Goal: Information Seeking & Learning: Find specific fact

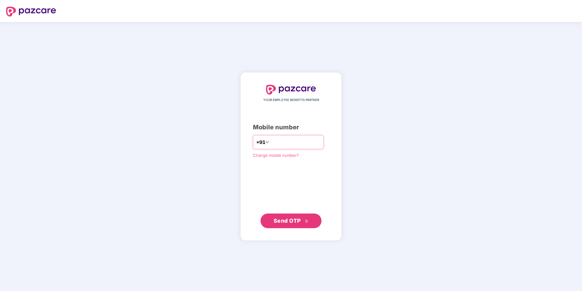
click at [271, 142] on input "number" at bounding box center [295, 142] width 50 height 10
type input "**********"
click at [285, 217] on span "Send OTP" at bounding box center [287, 220] width 27 height 6
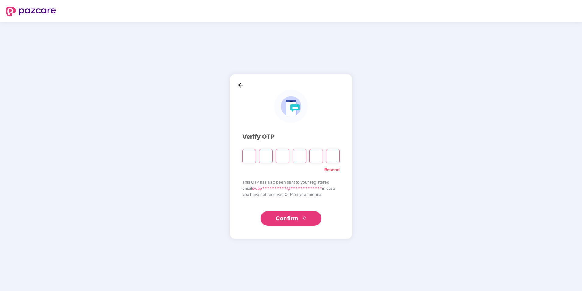
type input "*"
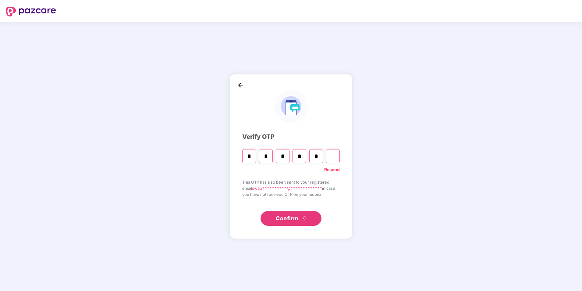
type input "*"
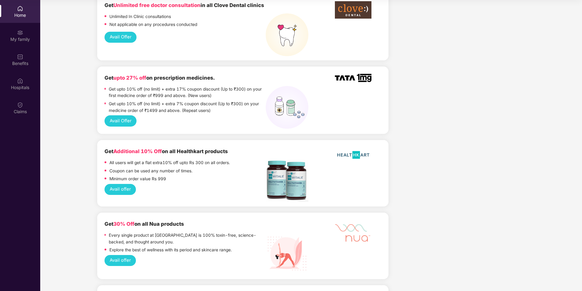
scroll to position [433, 0]
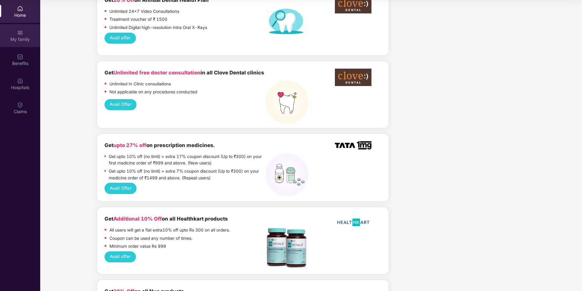
click at [25, 41] on div "My family" at bounding box center [20, 39] width 40 height 6
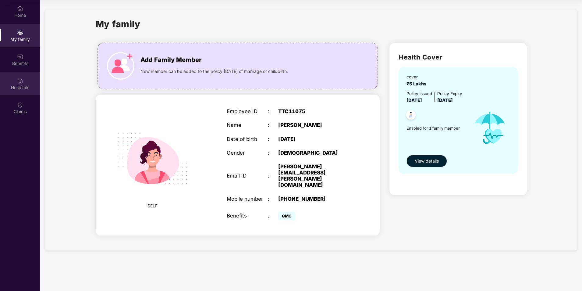
click at [17, 89] on div "Hospitals" at bounding box center [20, 87] width 40 height 6
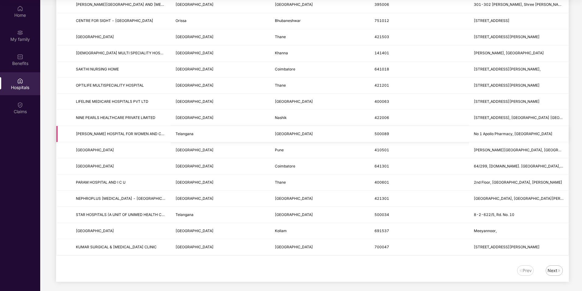
scroll to position [651, 0]
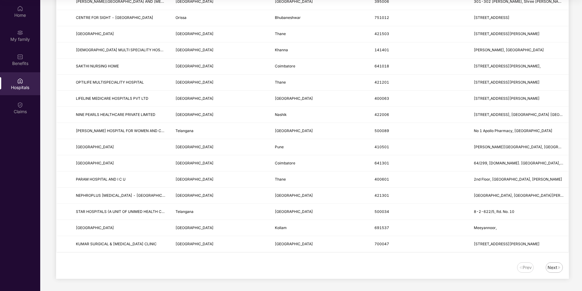
click at [558, 267] on img at bounding box center [560, 268] width 4 height 4
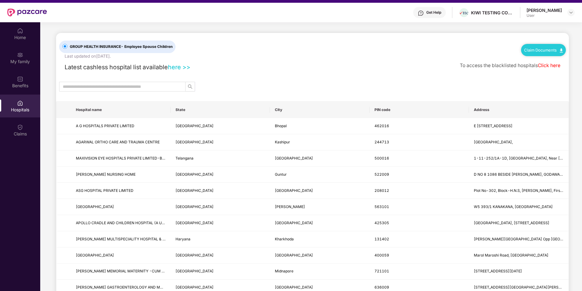
scroll to position [0, 0]
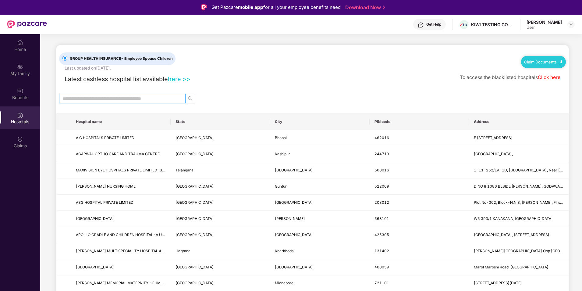
click at [131, 97] on input "text" at bounding box center [120, 98] width 114 height 7
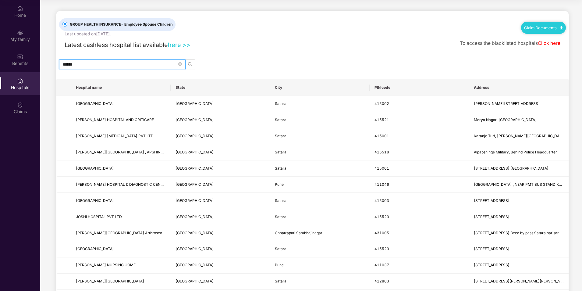
click at [80, 62] on input "******" at bounding box center [120, 64] width 114 height 7
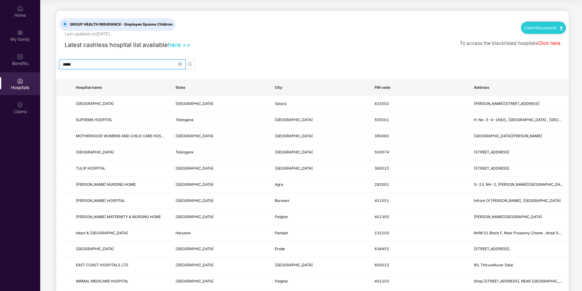
type input "******"
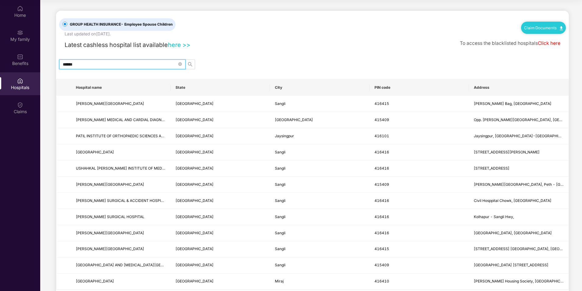
drag, startPoint x: 93, startPoint y: 66, endPoint x: 57, endPoint y: 64, distance: 35.8
click at [57, 64] on div "******" at bounding box center [312, 64] width 513 height 10
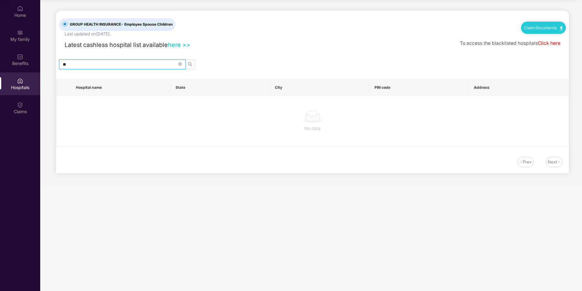
type input "*"
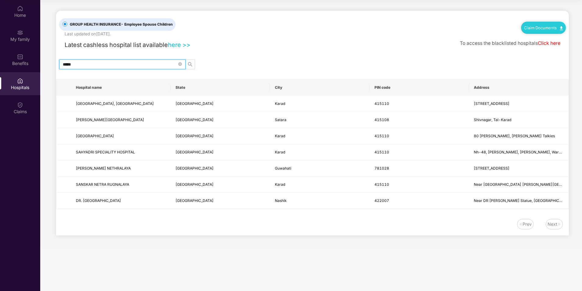
type input "*****"
drag, startPoint x: 75, startPoint y: 151, endPoint x: 141, endPoint y: 155, distance: 66.3
click at [141, 155] on td "SAHYADRI SPECIALITY HOSPITAL" at bounding box center [121, 152] width 100 height 16
click at [172, 253] on main "GROUP HEALTH INSURANCE - Employee Spouse Children Last updated on [DATE] . Clai…" at bounding box center [311, 145] width 542 height 291
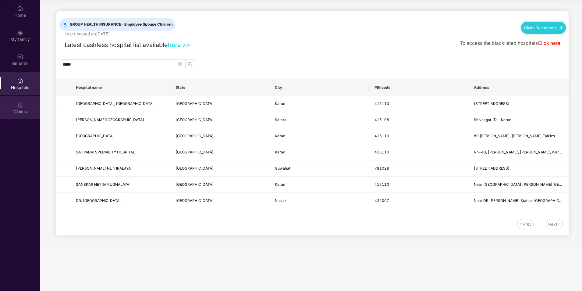
click at [24, 103] on div "Claims" at bounding box center [20, 107] width 40 height 23
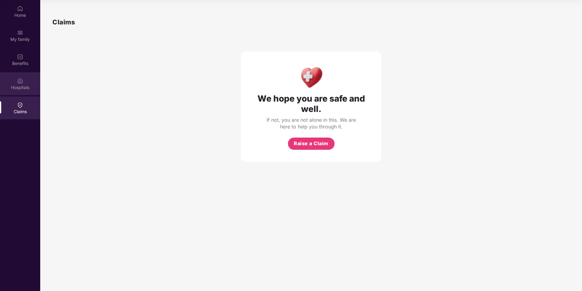
click at [15, 90] on div "Hospitals" at bounding box center [20, 87] width 40 height 6
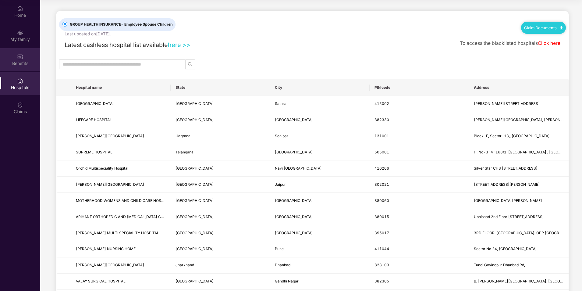
click at [20, 56] on img at bounding box center [20, 57] width 6 height 6
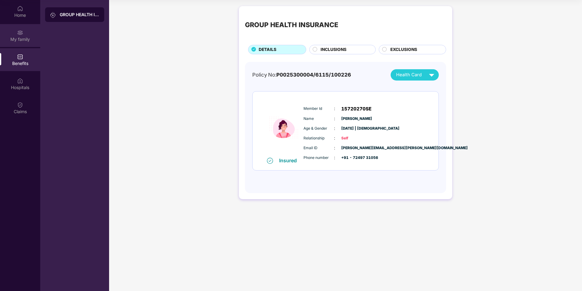
click at [19, 39] on div "My family" at bounding box center [20, 39] width 40 height 6
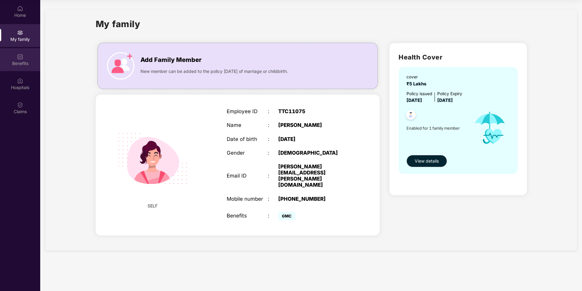
click at [20, 55] on img at bounding box center [20, 57] width 6 height 6
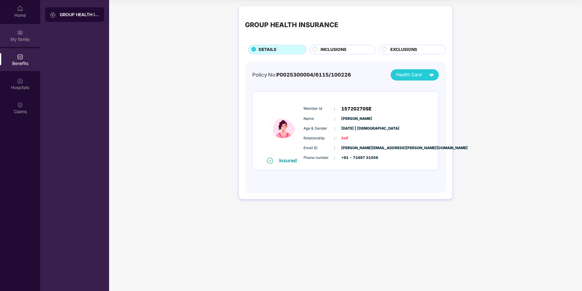
click at [21, 37] on div "My family" at bounding box center [20, 35] width 40 height 23
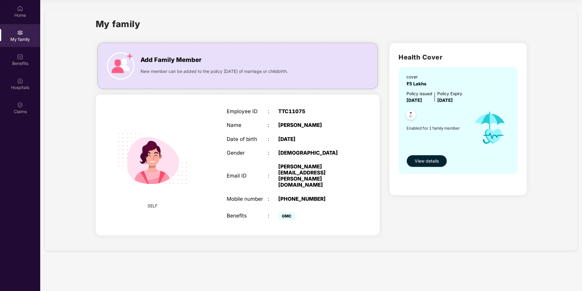
click at [423, 159] on span "View details" at bounding box center [427, 161] width 24 height 7
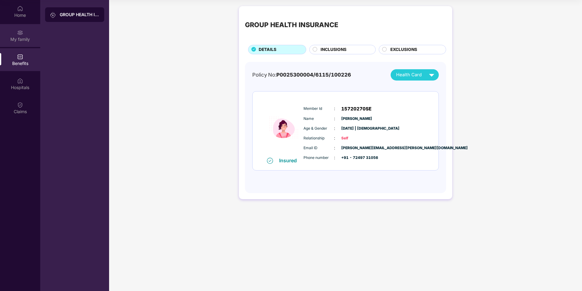
click at [23, 34] on img at bounding box center [20, 33] width 6 height 6
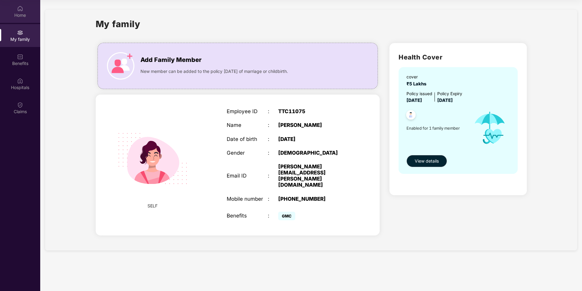
click at [20, 16] on div "Home" at bounding box center [20, 15] width 40 height 6
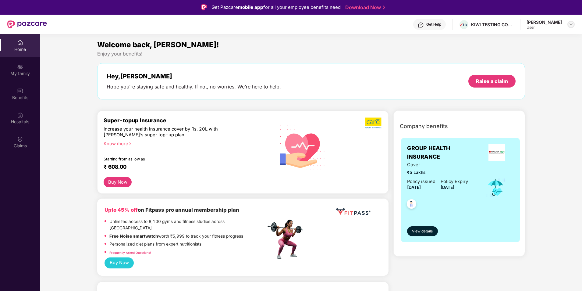
click at [572, 25] on img at bounding box center [571, 24] width 5 height 5
click at [536, 61] on div "User" at bounding box center [537, 61] width 35 height 5
click at [569, 24] on img at bounding box center [571, 24] width 5 height 5
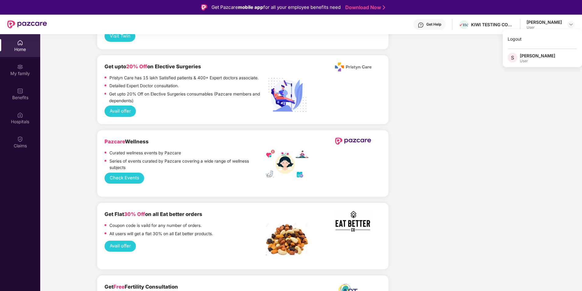
scroll to position [840, 0]
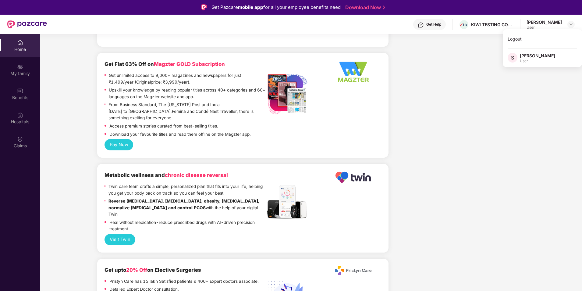
drag, startPoint x: 238, startPoint y: 179, endPoint x: 404, endPoint y: 195, distance: 167.0
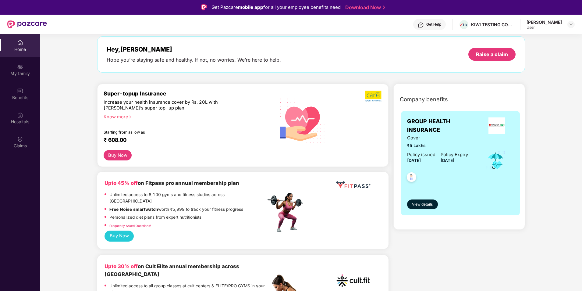
scroll to position [0, 0]
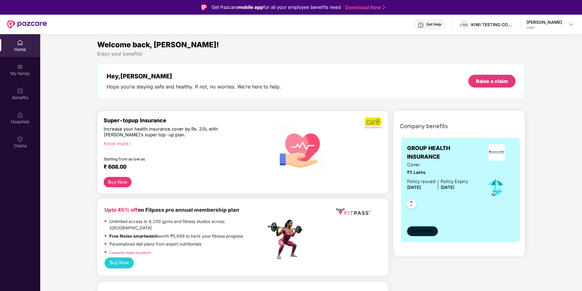
click at [423, 226] on button "View details" at bounding box center [422, 231] width 31 height 10
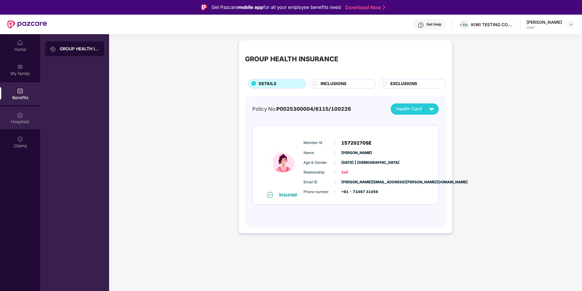
click at [19, 128] on div "Hospitals" at bounding box center [20, 117] width 40 height 23
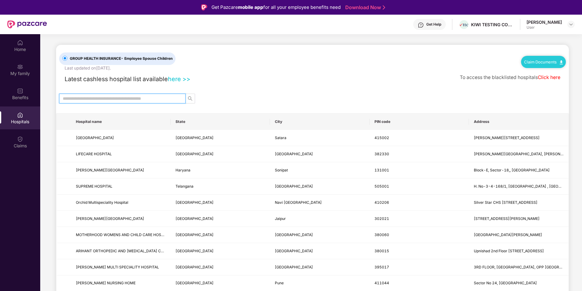
click at [86, 97] on input "text" at bounding box center [120, 98] width 114 height 7
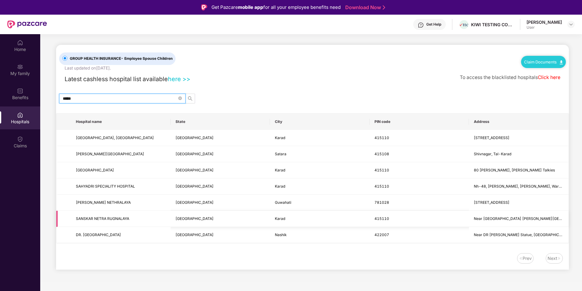
type input "*****"
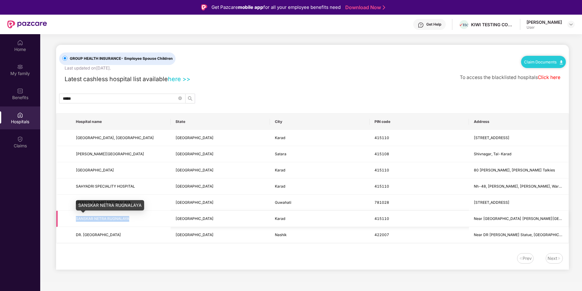
drag, startPoint x: 131, startPoint y: 219, endPoint x: 70, endPoint y: 212, distance: 61.1
click at [70, 212] on tr "SANSKAR NETRA [GEOGRAPHIC_DATA] Near [GEOGRAPHIC_DATA] [PERSON_NAME][GEOGRAPHIC…" at bounding box center [312, 219] width 513 height 16
drag, startPoint x: 70, startPoint y: 212, endPoint x: 124, endPoint y: 265, distance: 75.9
click at [124, 265] on div "Prev Next" at bounding box center [312, 261] width 513 height 16
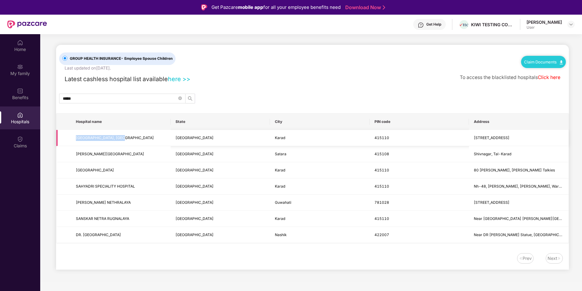
drag, startPoint x: 74, startPoint y: 137, endPoint x: 124, endPoint y: 142, distance: 50.3
click at [124, 142] on td "[GEOGRAPHIC_DATA], [GEOGRAPHIC_DATA]" at bounding box center [121, 138] width 100 height 16
drag, startPoint x: 75, startPoint y: 188, endPoint x: 135, endPoint y: 186, distance: 60.4
click at [135, 186] on td "SAHYADRI SPECIALITY HOSPITAL" at bounding box center [121, 186] width 100 height 16
click at [163, 279] on main "GROUP HEALTH INSURANCE - Employee Spouse Children Last updated on [DATE] . Clai…" at bounding box center [311, 158] width 542 height 248
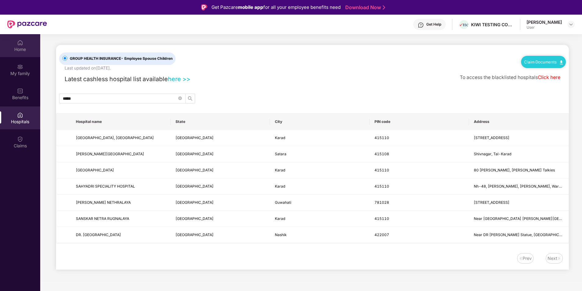
click at [16, 43] on div "Home" at bounding box center [20, 45] width 40 height 23
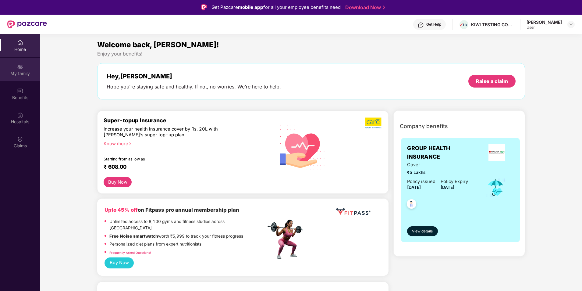
click at [16, 76] on div "My family" at bounding box center [20, 73] width 40 height 6
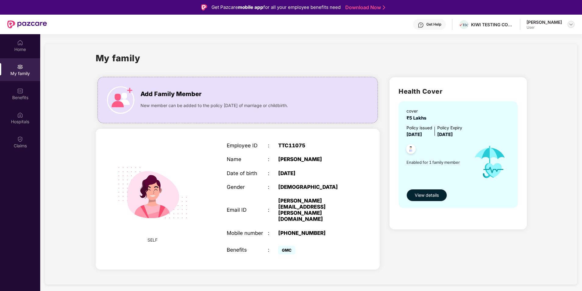
click at [571, 27] on div at bounding box center [571, 24] width 7 height 7
click at [521, 38] on div "Logout" at bounding box center [542, 39] width 79 height 12
